Goal: Task Accomplishment & Management: Complete application form

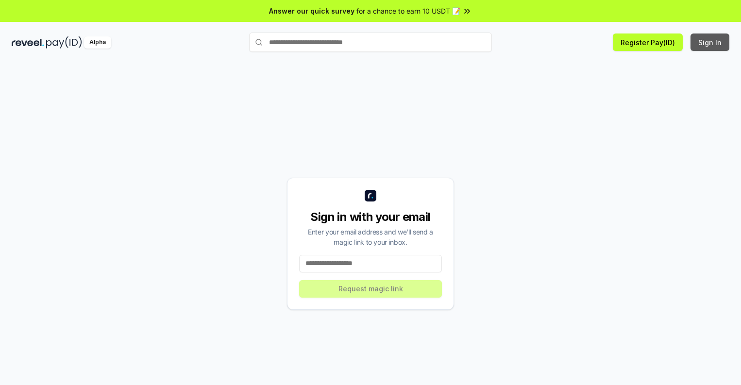
click at [710, 42] on button "Sign In" at bounding box center [709, 42] width 39 height 17
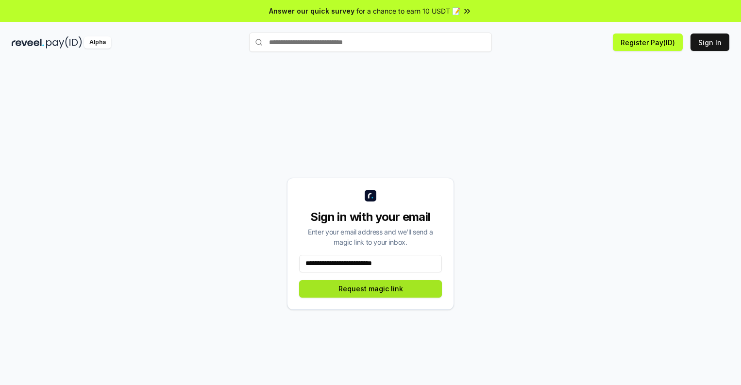
type input "**********"
click at [370, 288] on button "Request magic link" at bounding box center [370, 288] width 143 height 17
